Goal: Task Accomplishment & Management: Complete application form

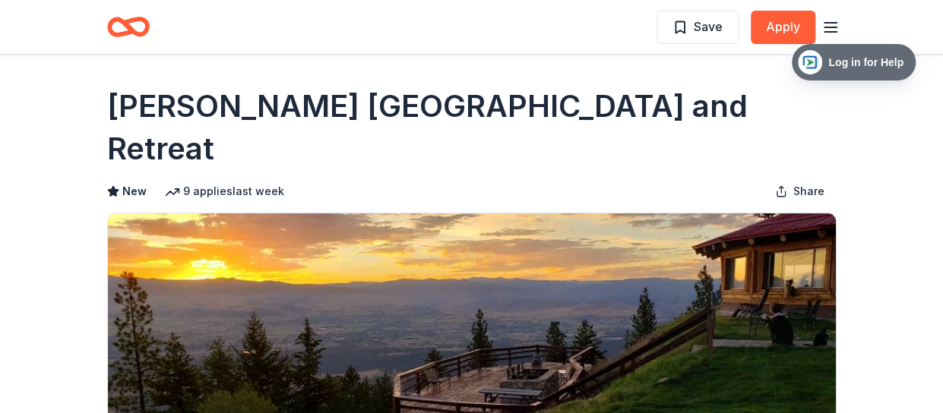
click at [830, 27] on line "button" at bounding box center [830, 27] width 12 height 0
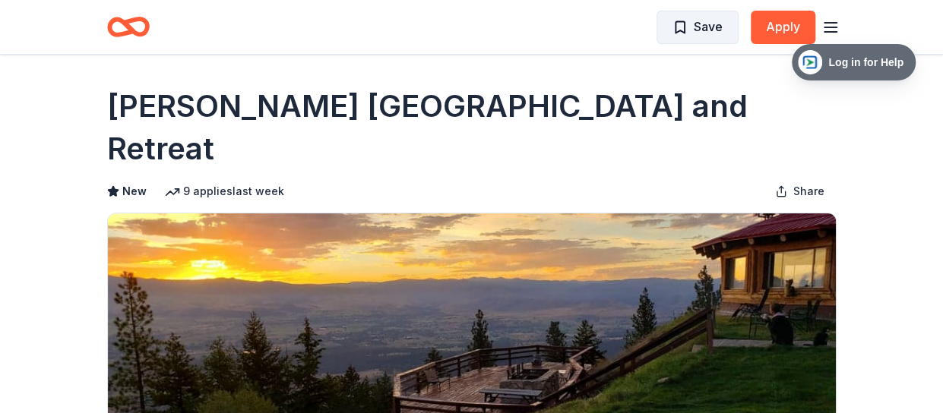
click at [696, 33] on span "Save" at bounding box center [708, 27] width 29 height 20
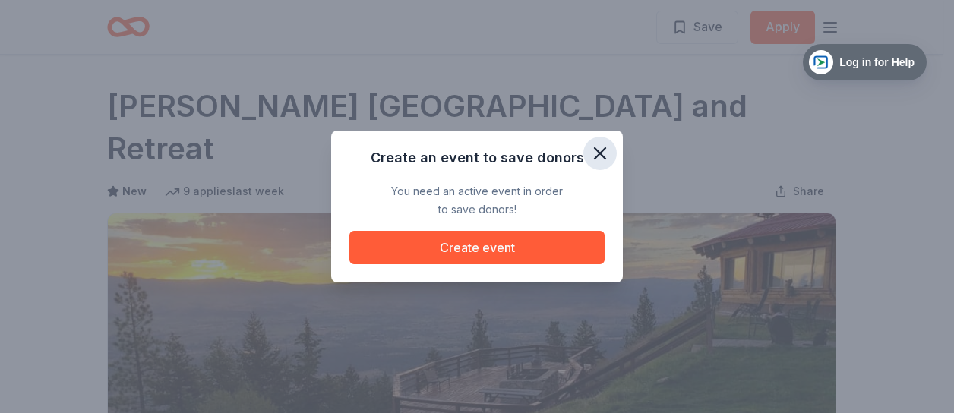
click at [596, 166] on button "button" at bounding box center [599, 153] width 33 height 33
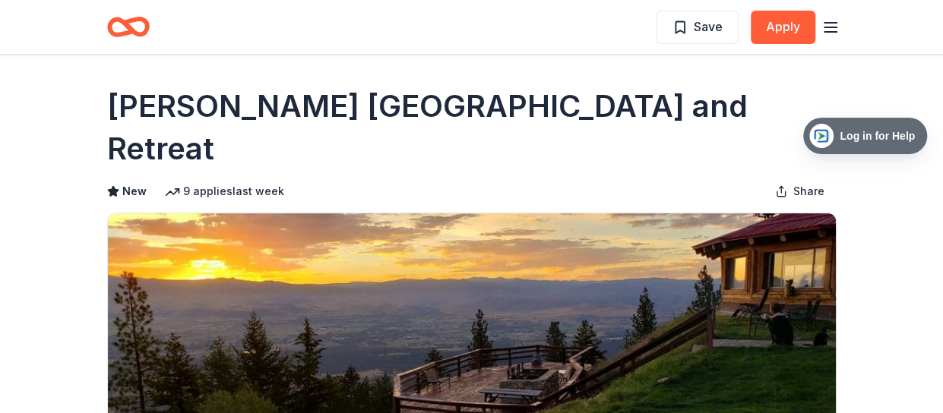
drag, startPoint x: 845, startPoint y: 57, endPoint x: 881, endPoint y: 68, distance: 38.2
click at [914, 130] on span "Log in for Help" at bounding box center [876, 136] width 87 height 12
click at [821, 28] on icon "button" at bounding box center [830, 27] width 18 height 18
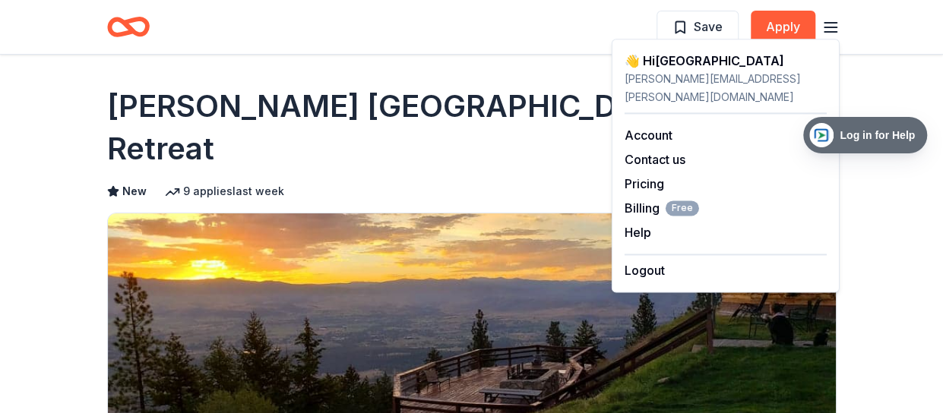
click at [526, 47] on div "Save Apply" at bounding box center [472, 27] width 778 height 54
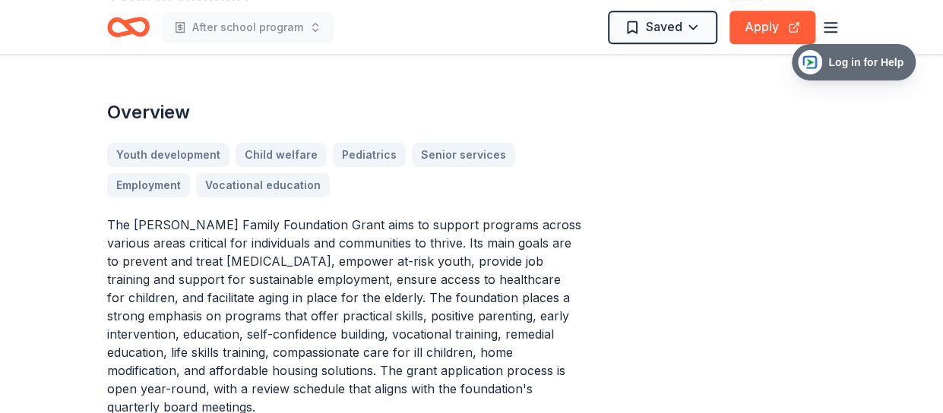
scroll to position [372, 0]
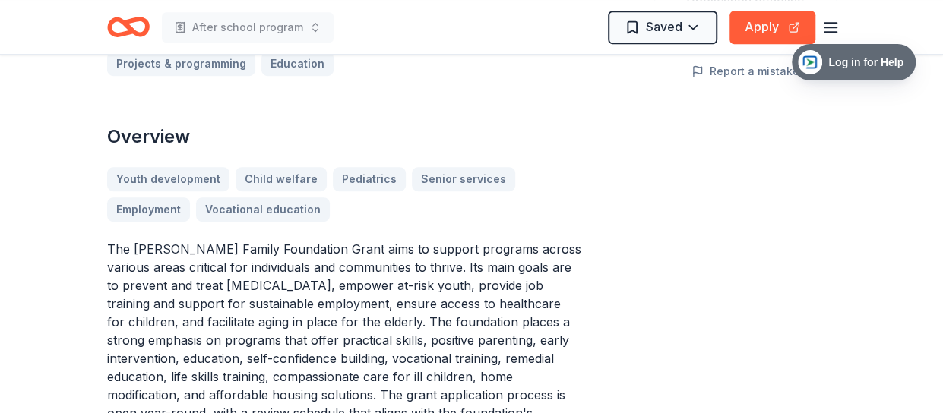
click at [154, 167] on div "Youth development Child welfare Pediatrics Senior services Employment Vocationa…" at bounding box center [344, 194] width 474 height 55
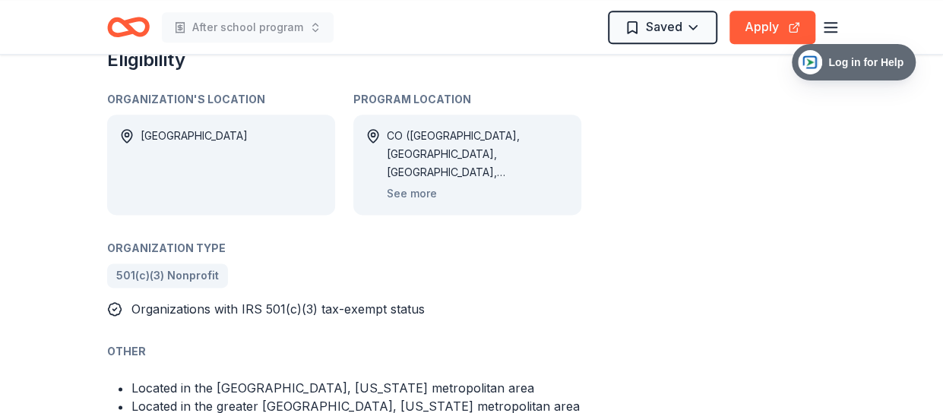
scroll to position [904, 0]
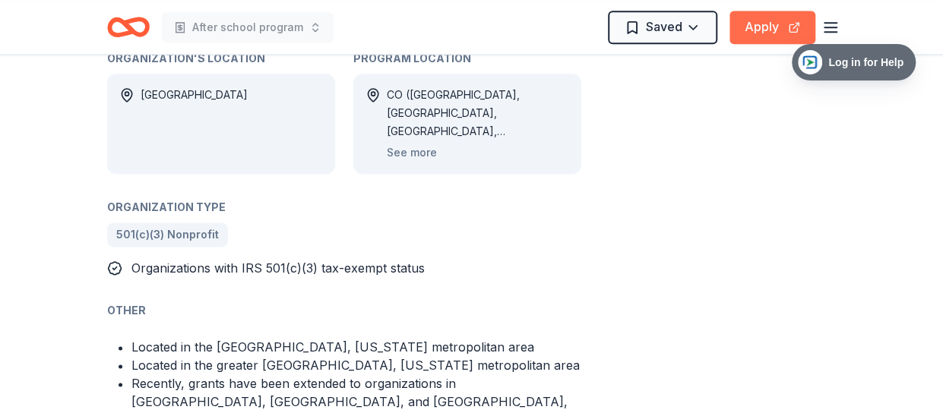
click at [769, 25] on button "Apply" at bounding box center [772, 27] width 86 height 33
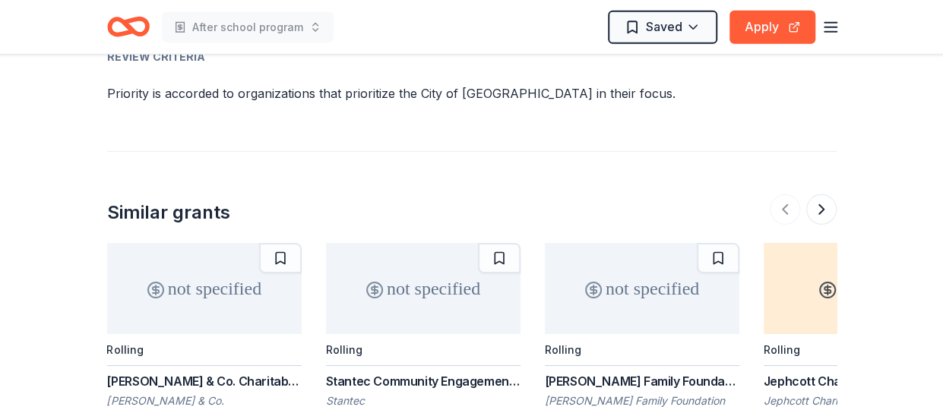
scroll to position [2043, 0]
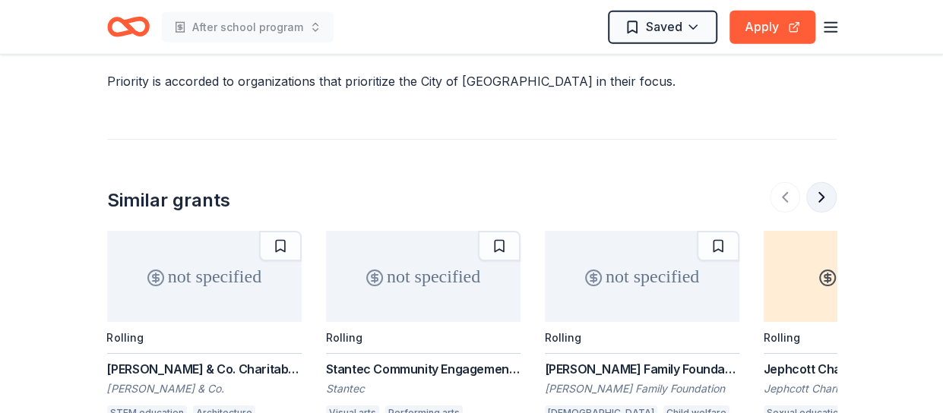
click at [819, 182] on button at bounding box center [821, 197] width 30 height 30
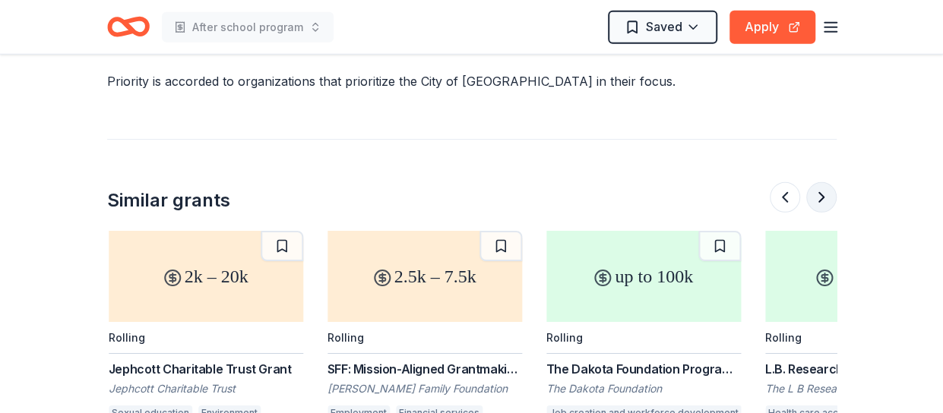
scroll to position [0, 656]
click at [819, 182] on button at bounding box center [821, 197] width 30 height 30
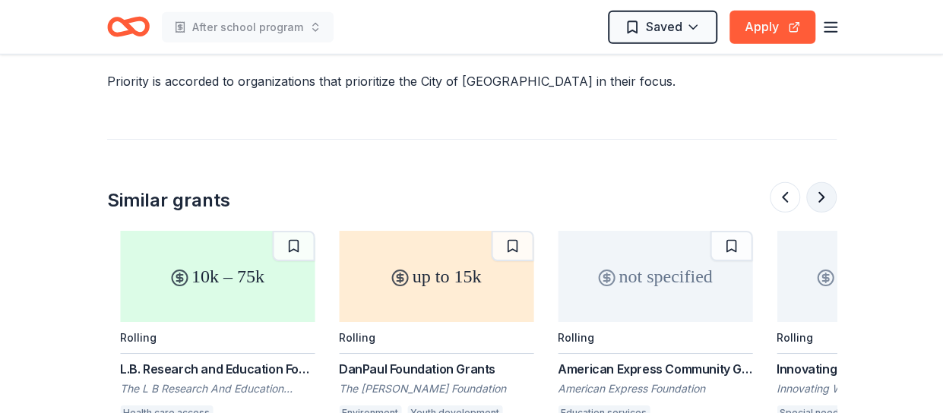
scroll to position [0, 1313]
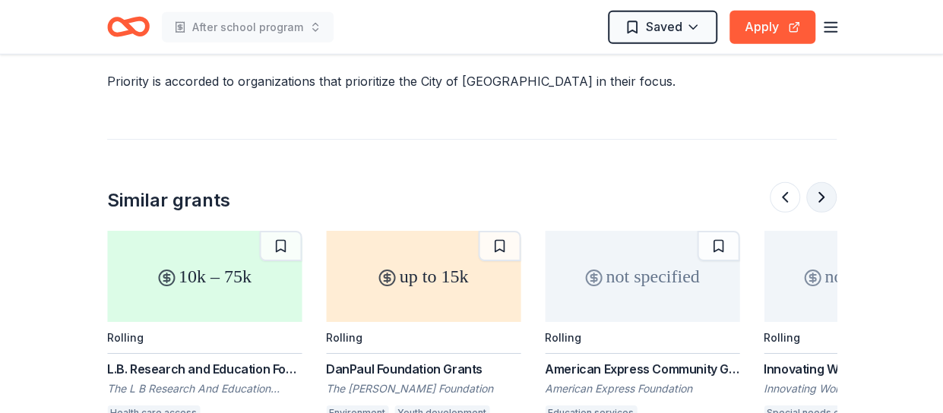
click at [819, 182] on button at bounding box center [821, 197] width 30 height 30
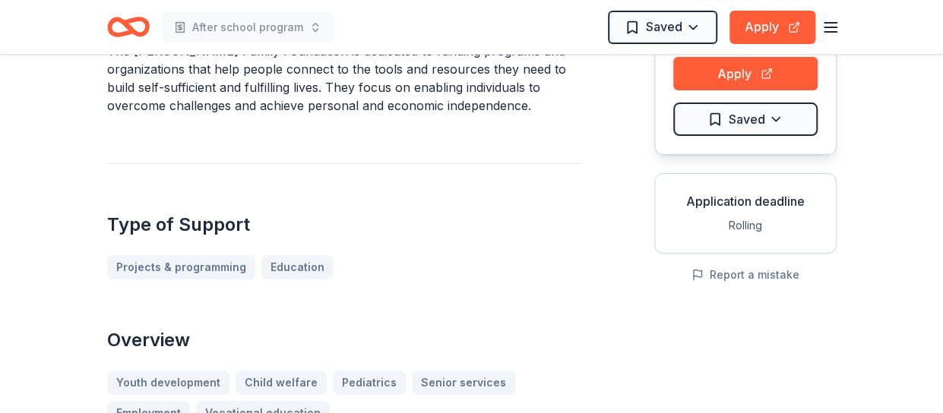
scroll to position [0, 0]
